Goal: Transaction & Acquisition: Purchase product/service

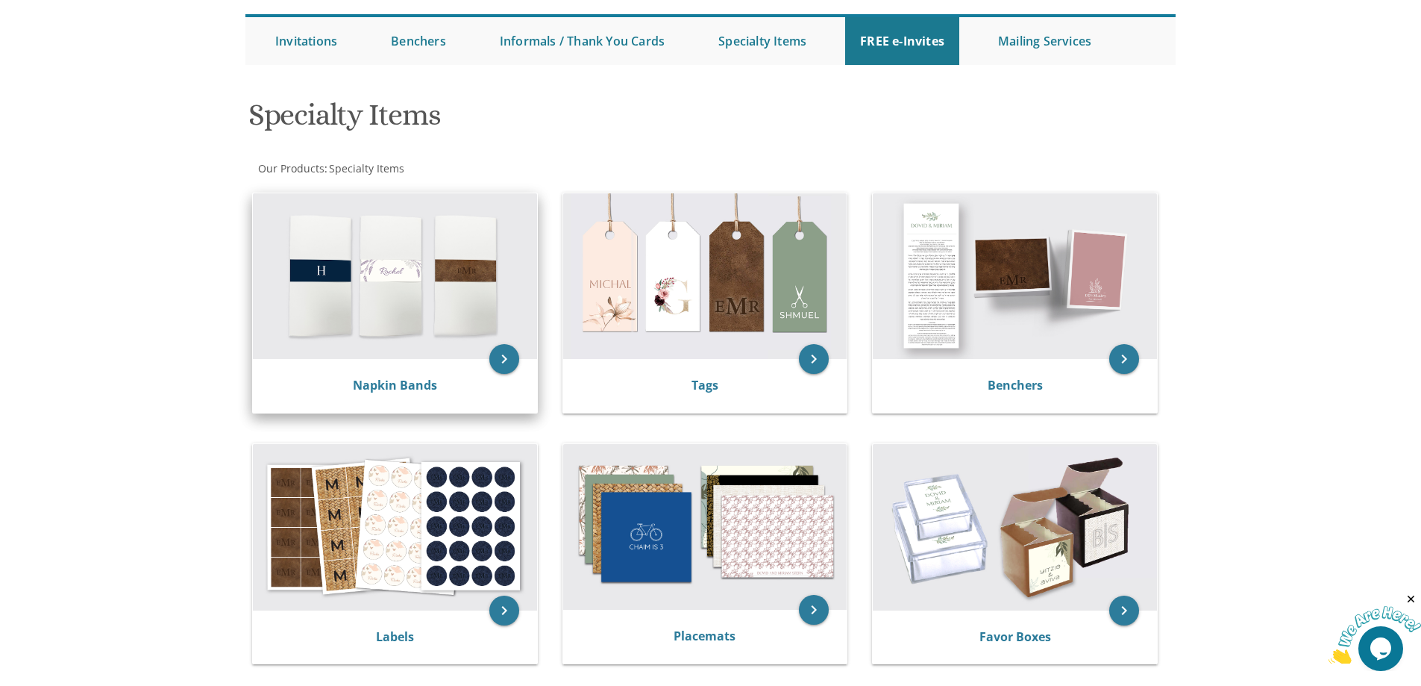
scroll to position [149, 0]
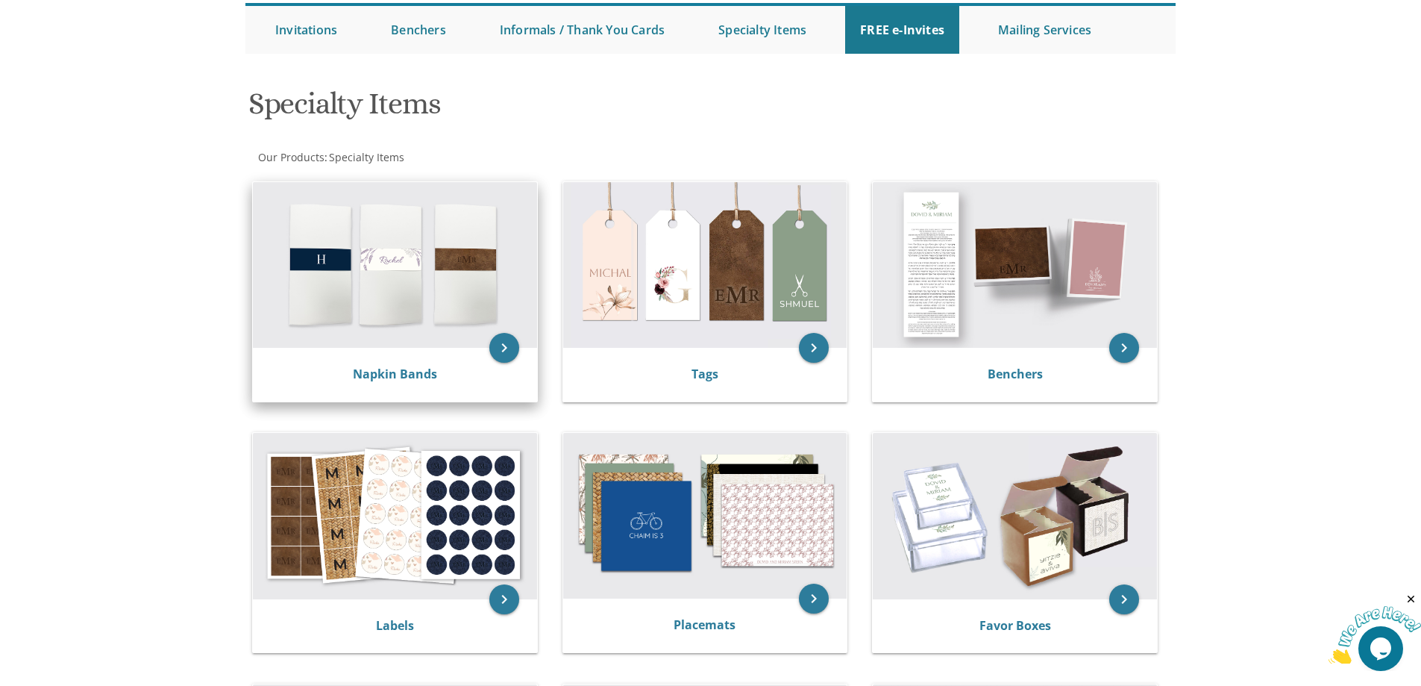
click at [395, 262] on img at bounding box center [395, 265] width 284 height 166
click at [410, 298] on img at bounding box center [395, 265] width 284 height 166
click at [396, 368] on link "Napkin Bands" at bounding box center [395, 374] width 84 height 16
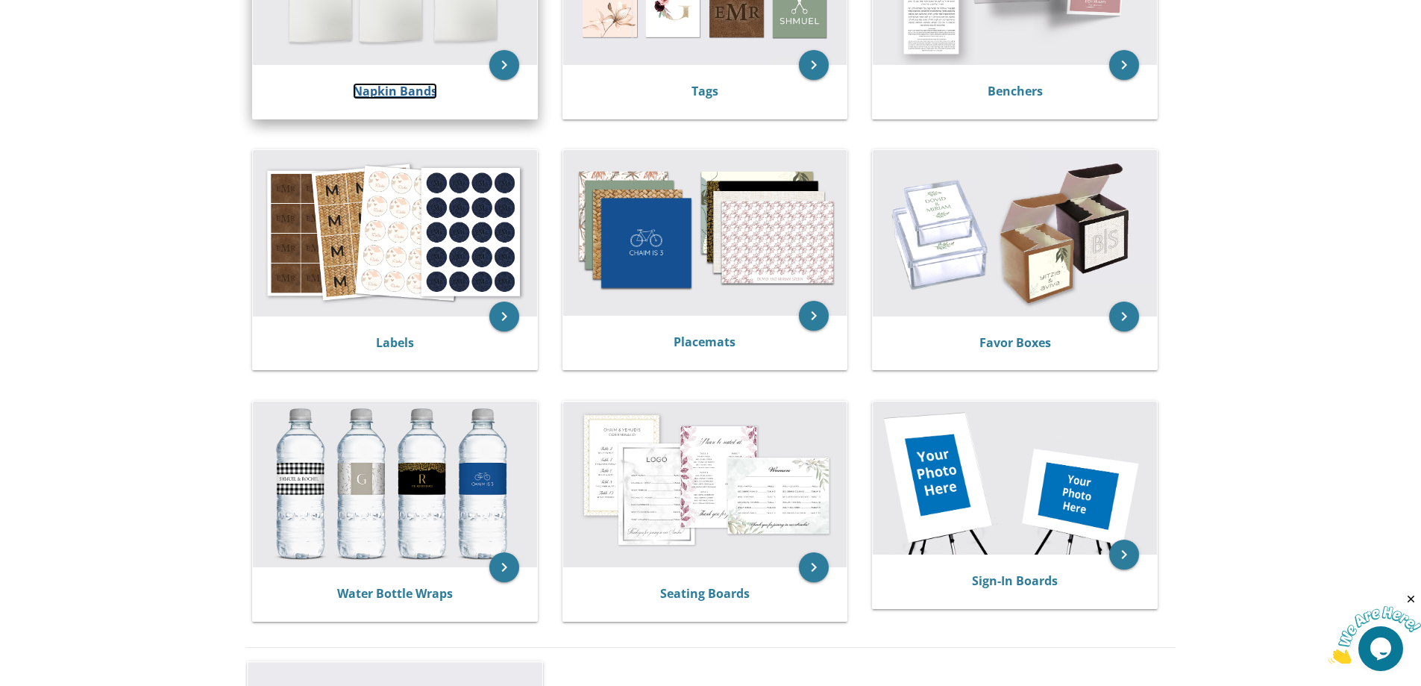
scroll to position [448, 0]
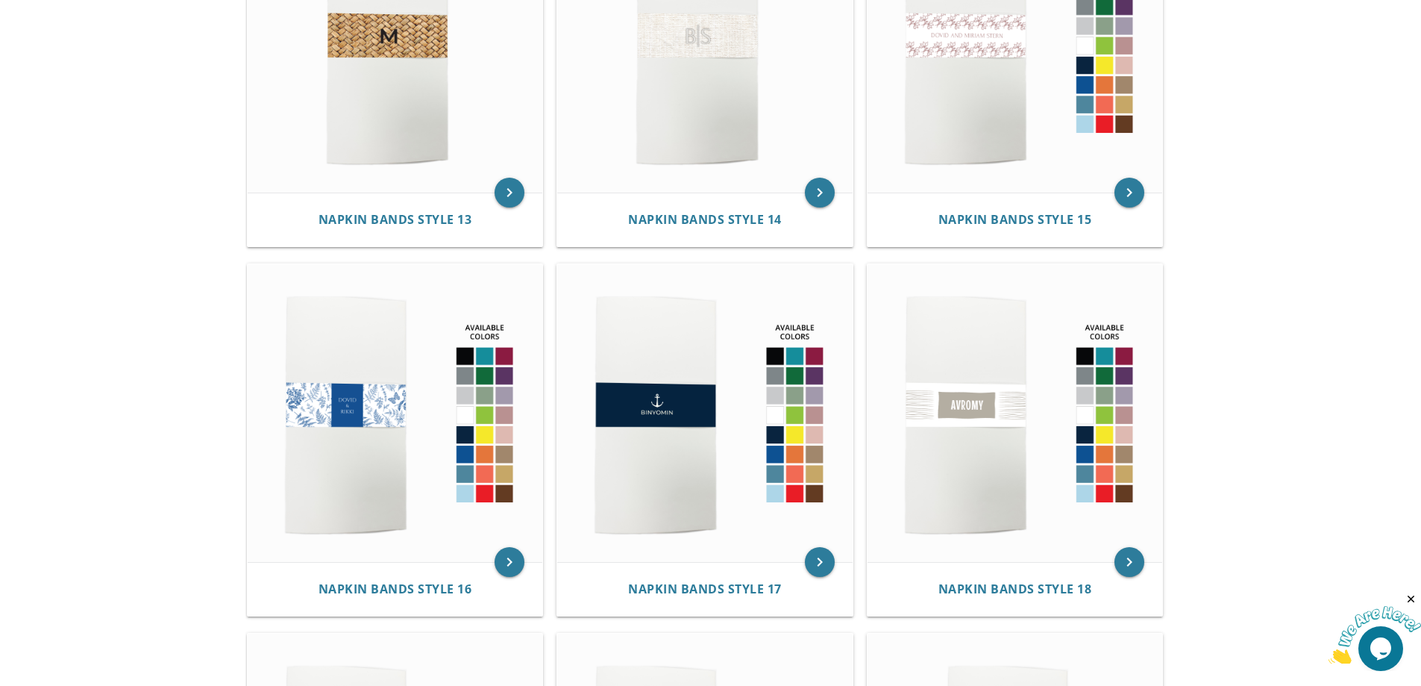
scroll to position [1716, 0]
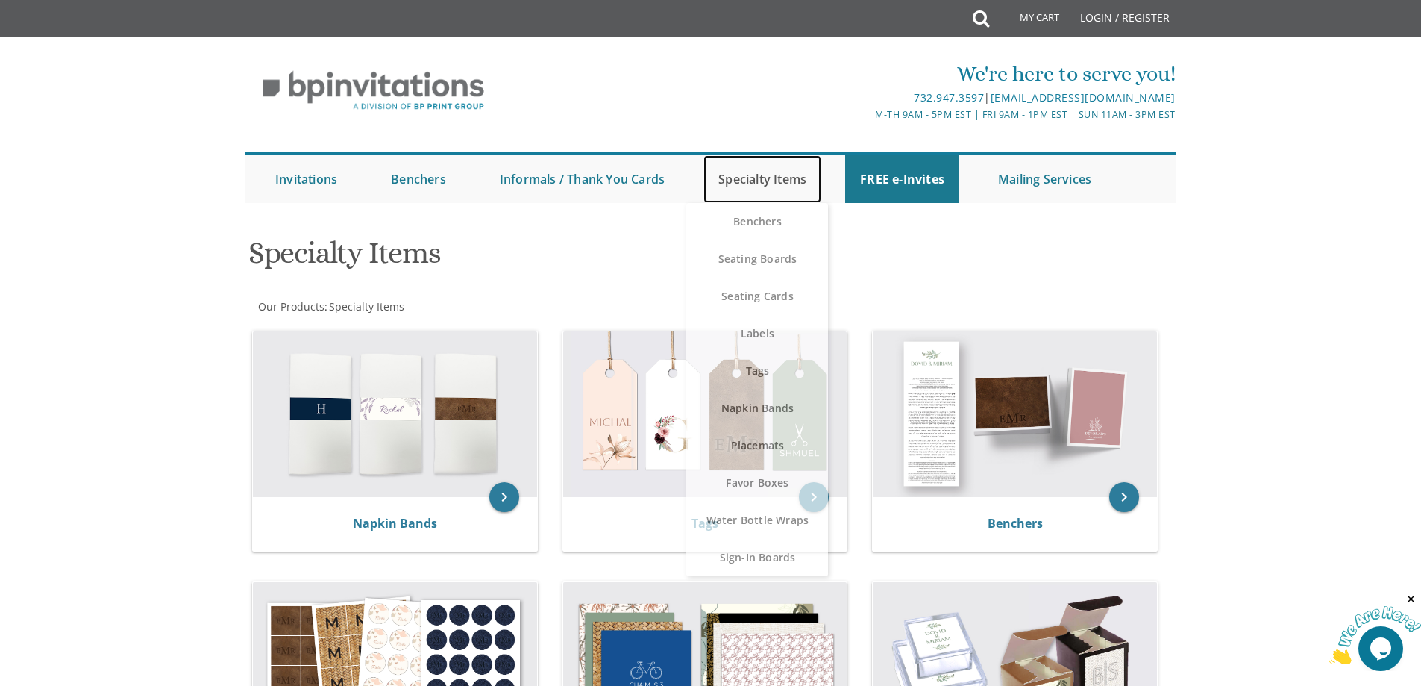
click at [789, 175] on link "Specialty Items" at bounding box center [763, 179] width 118 height 48
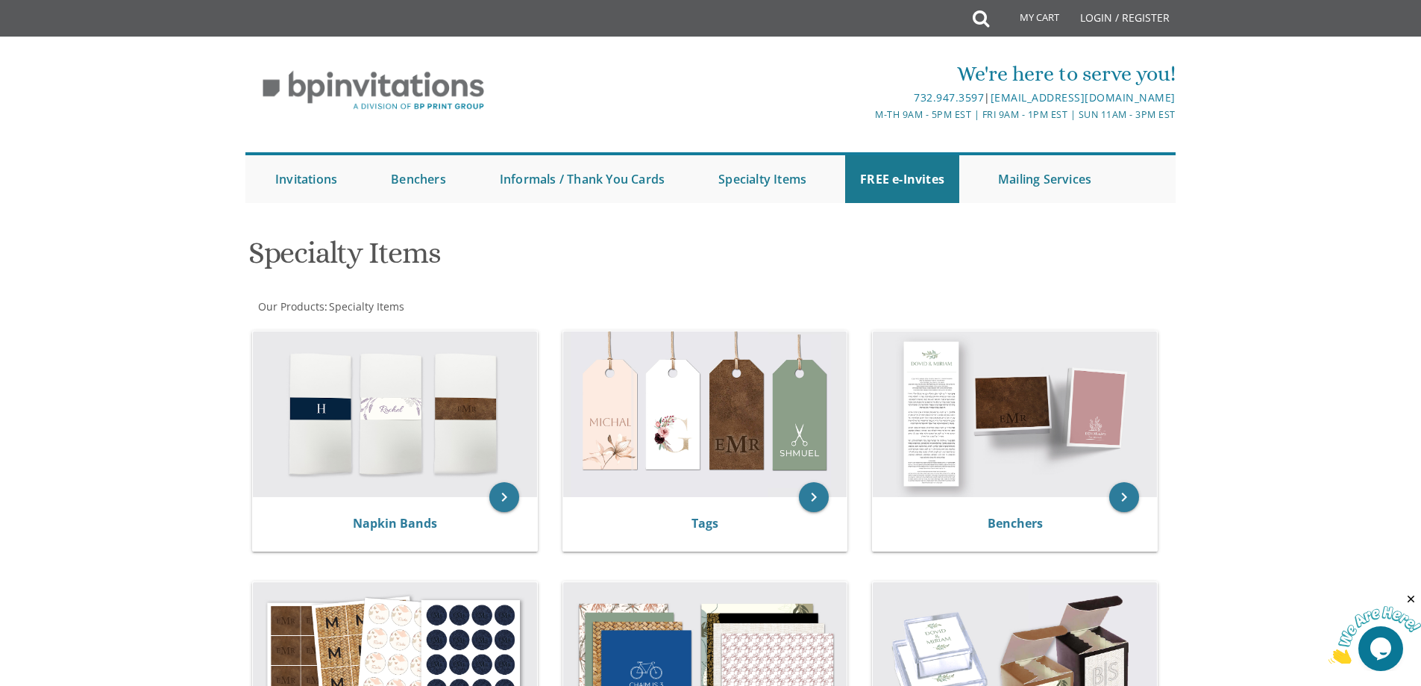
click at [986, 2] on div "My Cart Total: View Cart Item(s)" at bounding box center [1029, 18] width 88 height 37
click at [985, 11] on icon at bounding box center [981, 19] width 16 height 30
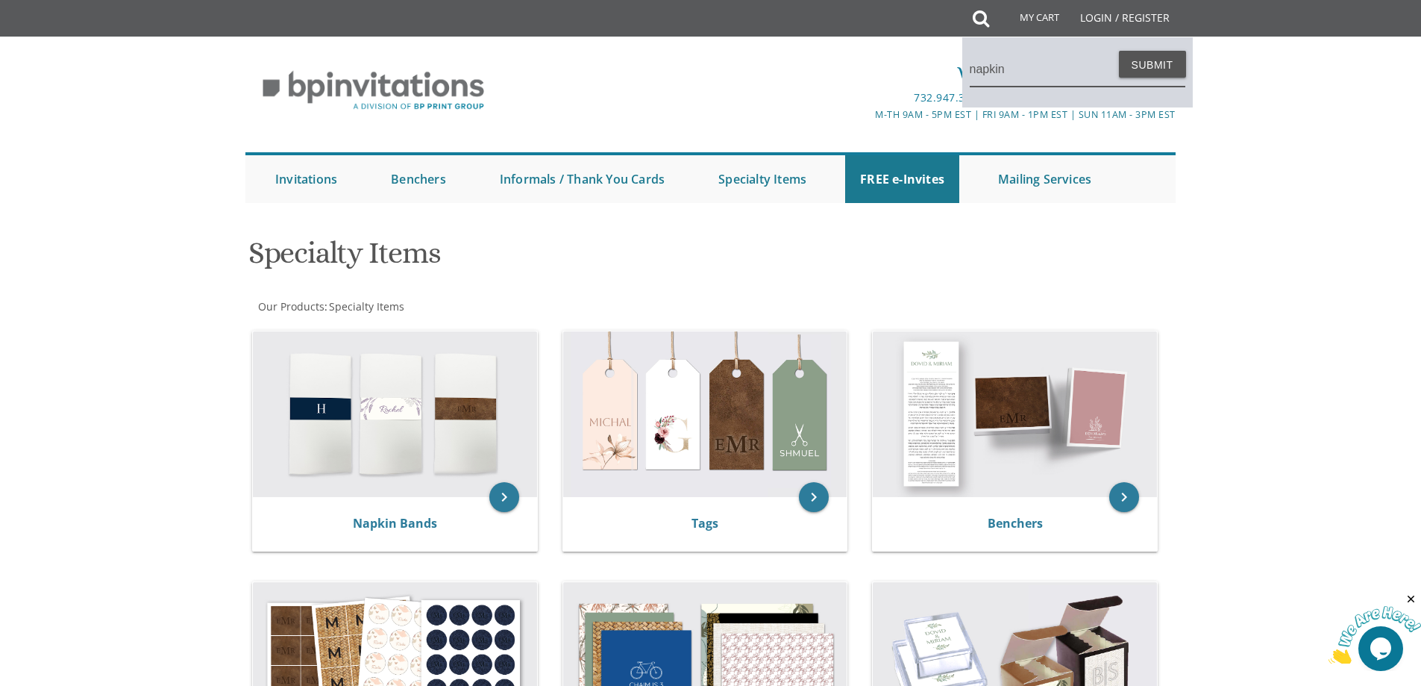
type input "napkin"
click at [1119, 51] on button "Submit" at bounding box center [1152, 64] width 67 height 27
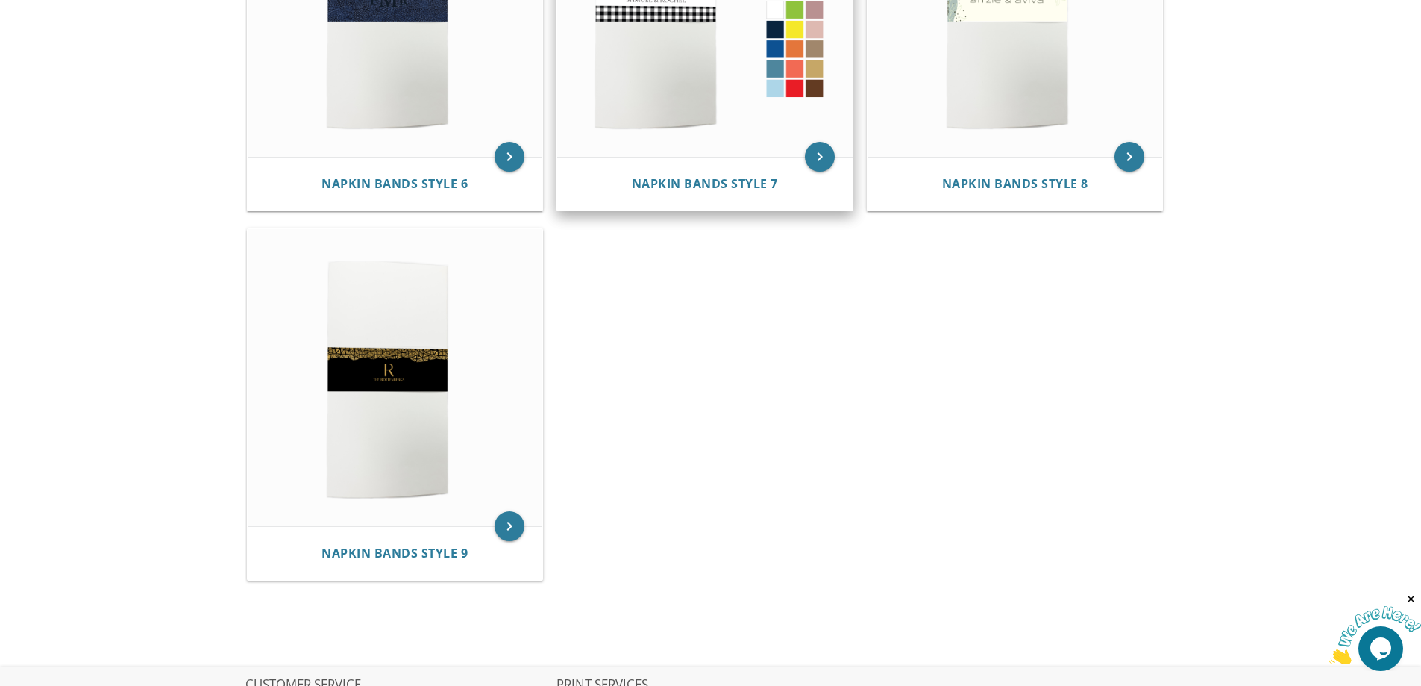
scroll to position [3643, 0]
